Goal: Use online tool/utility: Utilize a website feature to perform a specific function

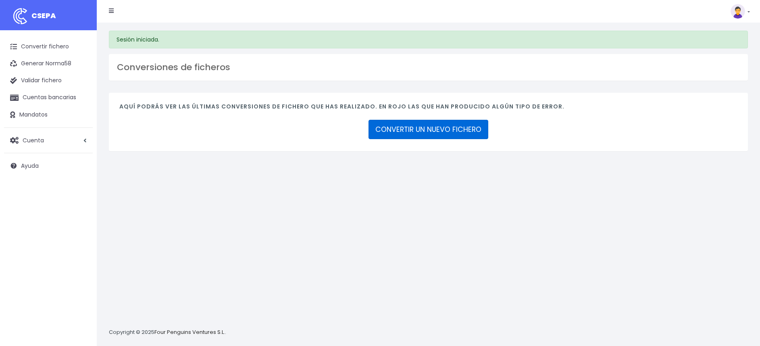
click at [455, 126] on link "CONVERTIR UN NUEVO FICHERO" at bounding box center [429, 129] width 120 height 19
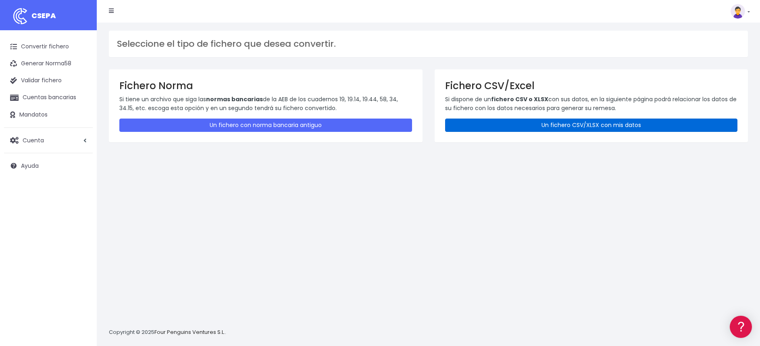
click at [528, 120] on link "Un fichero CSV/XLSX con mis datos" at bounding box center [591, 125] width 293 height 13
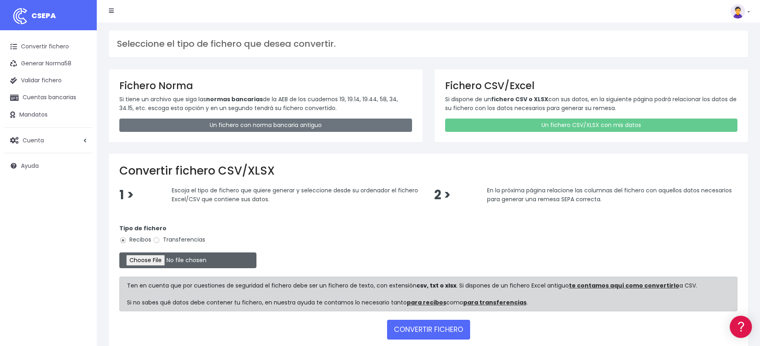
click at [147, 261] on input "file" at bounding box center [187, 260] width 137 height 16
type input "C:\fakepath\REMESA UZBEKISTAN 2.xlsx"
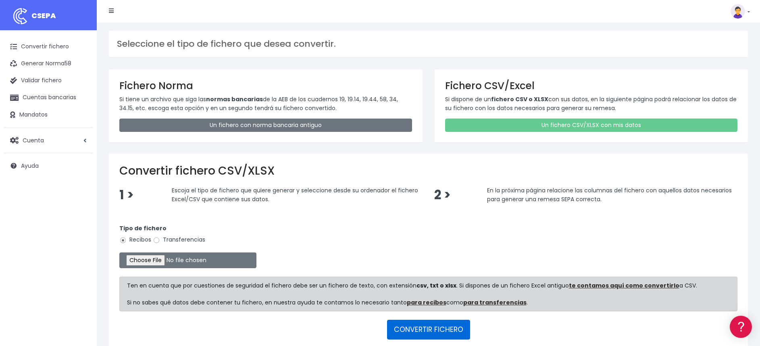
click at [424, 331] on button "CONVERTIR FICHERO" at bounding box center [428, 329] width 83 height 19
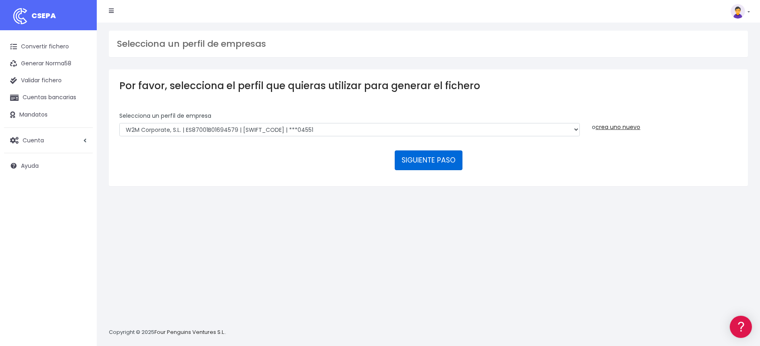
click at [420, 167] on button "SIGUIENTE PASO" at bounding box center [429, 159] width 68 height 19
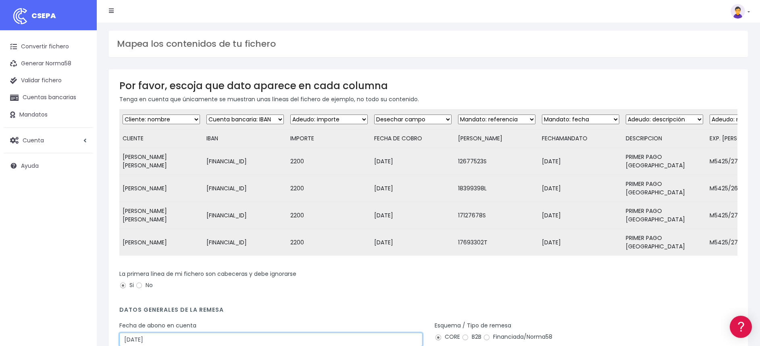
click at [238, 333] on input "20/09/2025" at bounding box center [270, 340] width 303 height 14
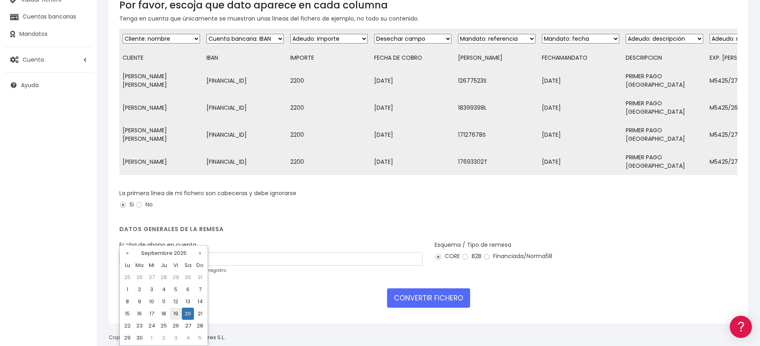
click at [177, 313] on td "19" at bounding box center [176, 314] width 12 height 12
type input "19/09/2025"
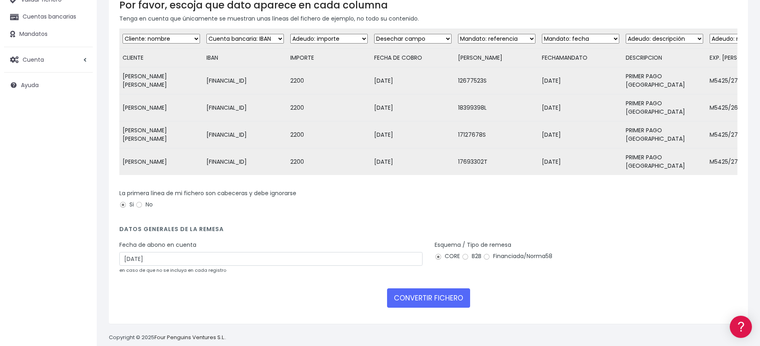
scroll to position [69, 0]
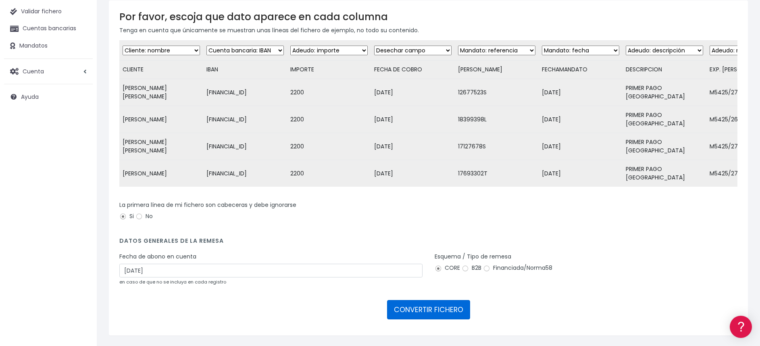
click at [408, 300] on button "CONVERTIR FICHERO" at bounding box center [428, 309] width 83 height 19
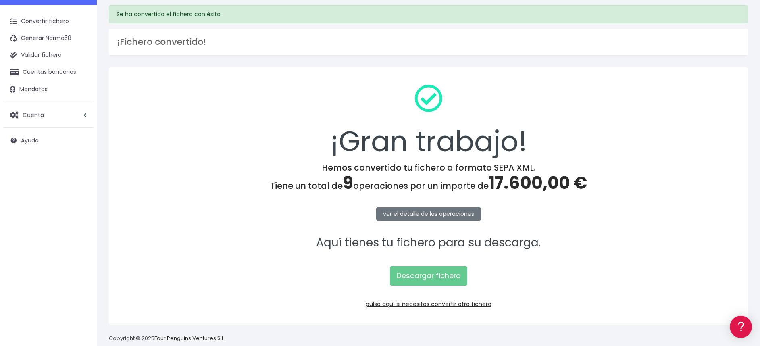
scroll to position [39, 0]
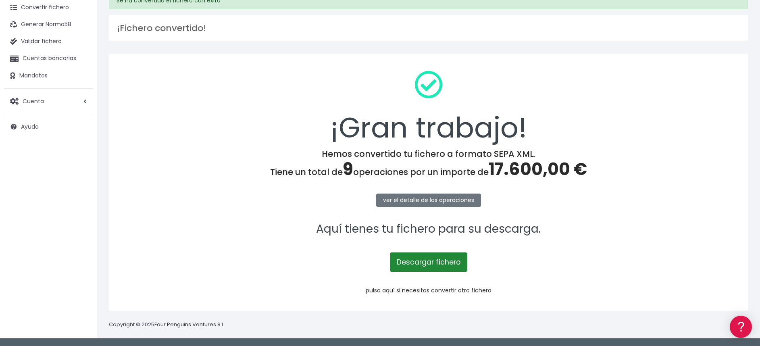
click at [419, 263] on link "Descargar fichero" at bounding box center [428, 261] width 77 height 19
